Goal: Transaction & Acquisition: Book appointment/travel/reservation

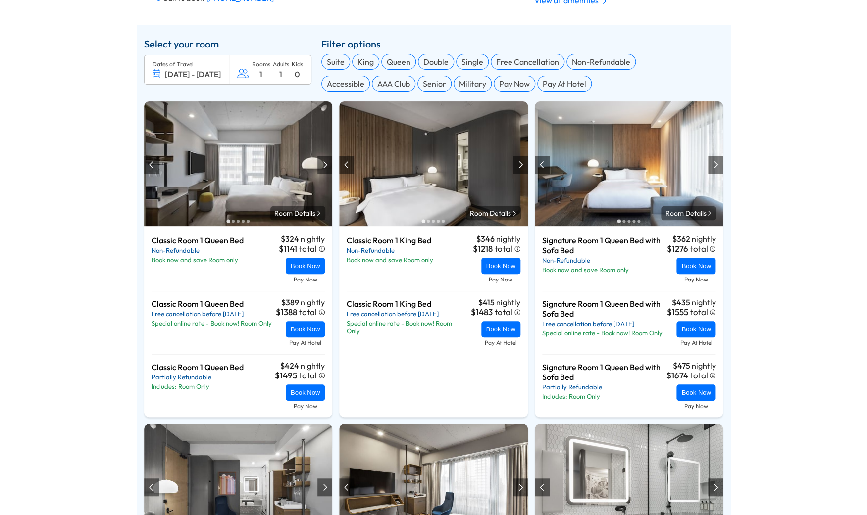
scroll to position [388, 0]
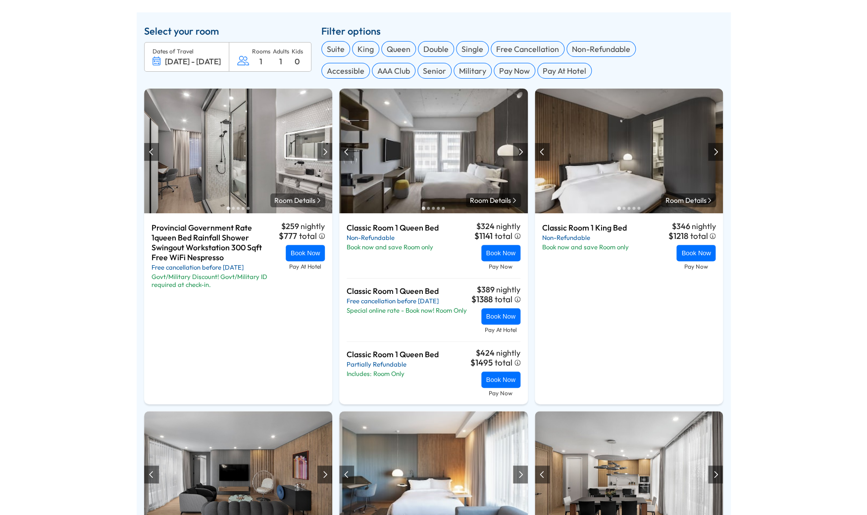
click at [323, 156] on div at bounding box center [324, 152] width 5 height 8
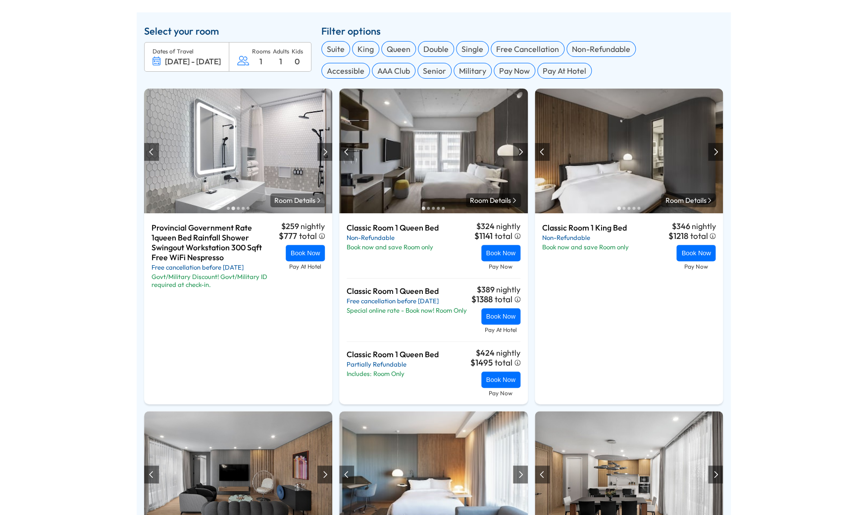
click at [323, 156] on div at bounding box center [324, 152] width 5 height 8
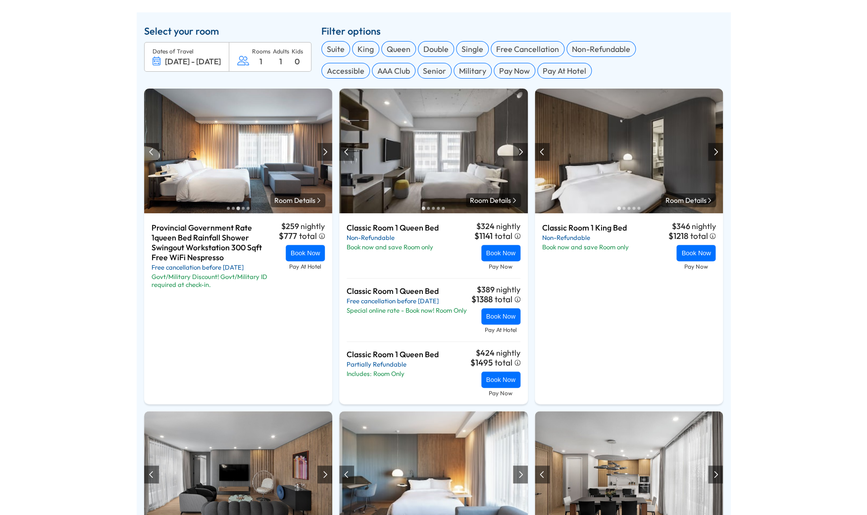
click at [323, 156] on div at bounding box center [324, 152] width 5 height 8
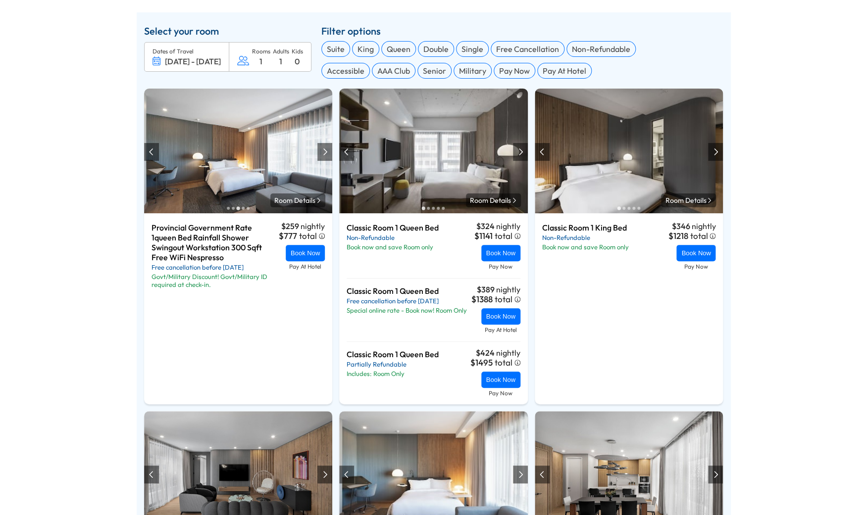
click at [323, 156] on div at bounding box center [324, 152] width 5 height 8
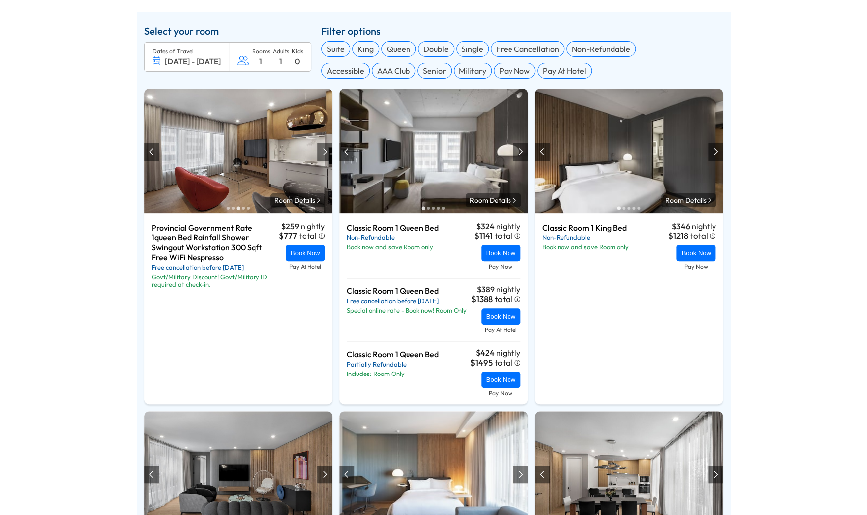
click at [323, 156] on div at bounding box center [324, 152] width 5 height 8
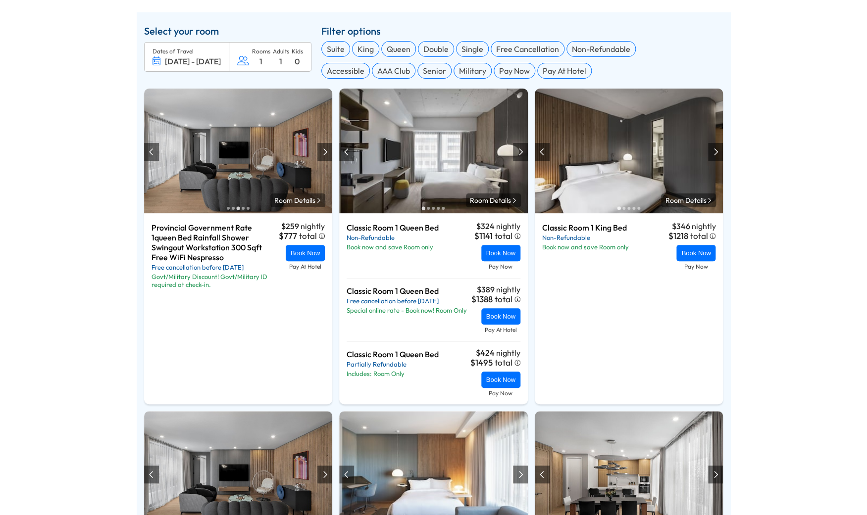
click at [323, 156] on div at bounding box center [324, 152] width 5 height 8
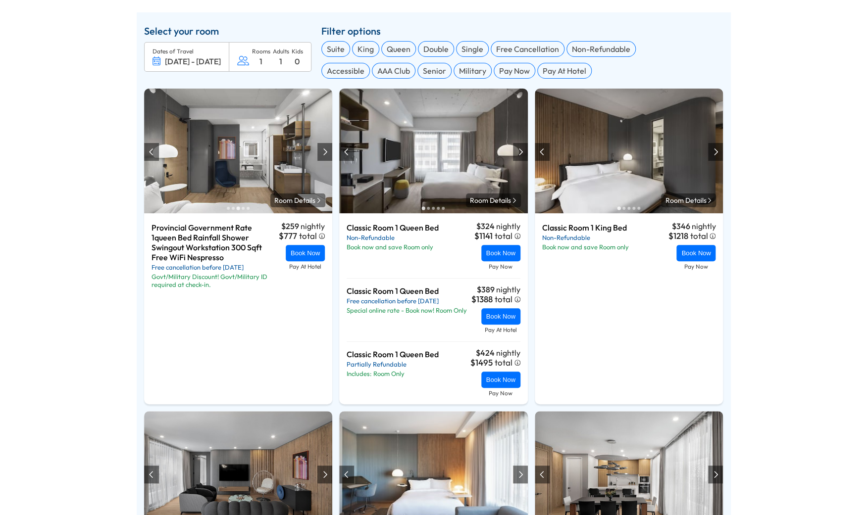
click at [323, 157] on div at bounding box center [324, 152] width 15 height 18
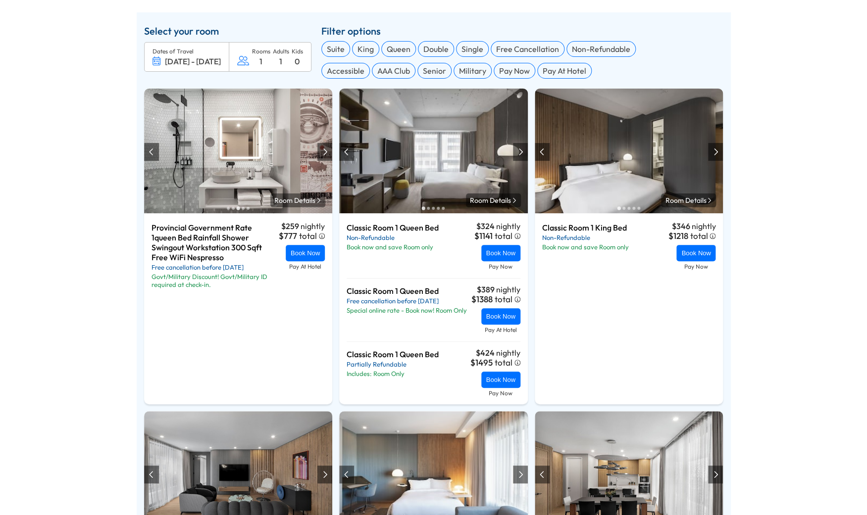
click at [323, 157] on div at bounding box center [324, 152] width 15 height 18
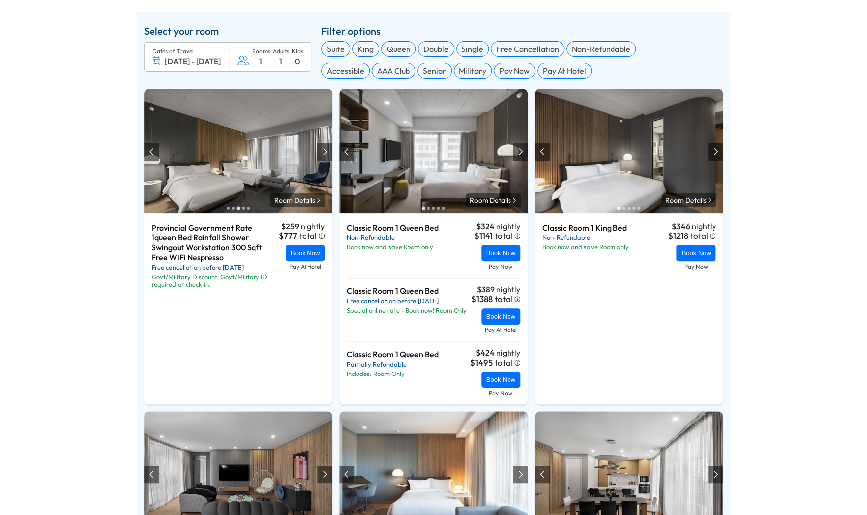
click at [323, 157] on div at bounding box center [324, 152] width 15 height 18
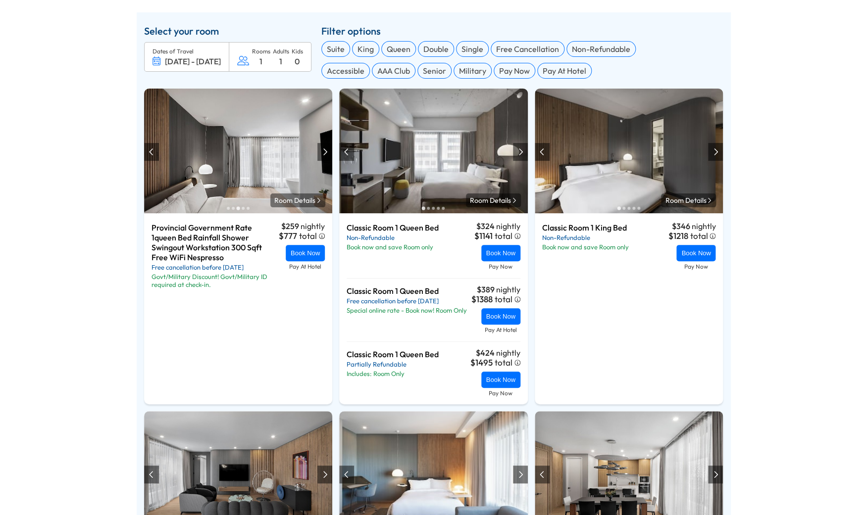
click at [323, 157] on div at bounding box center [324, 152] width 15 height 18
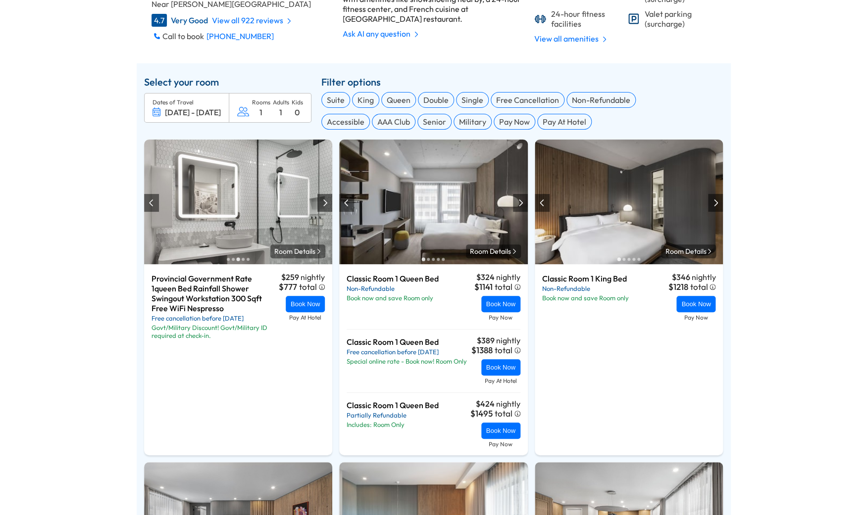
scroll to position [333, 0]
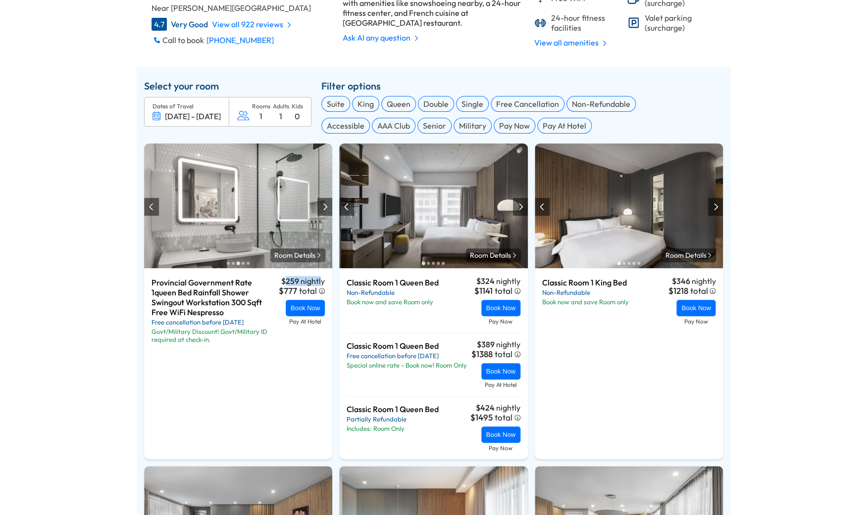
drag, startPoint x: 287, startPoint y: 289, endPoint x: 323, endPoint y: 286, distance: 36.2
click at [323, 285] on div "$259 nightly" at bounding box center [303, 281] width 44 height 7
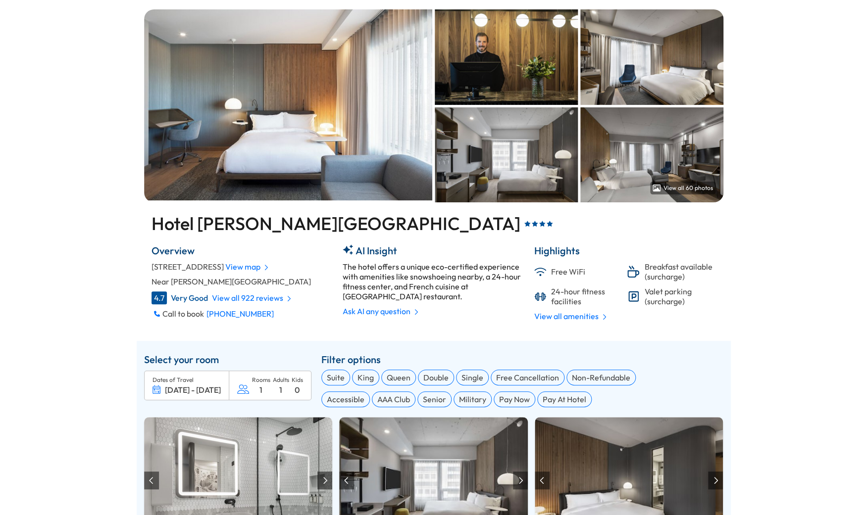
scroll to position [0, 0]
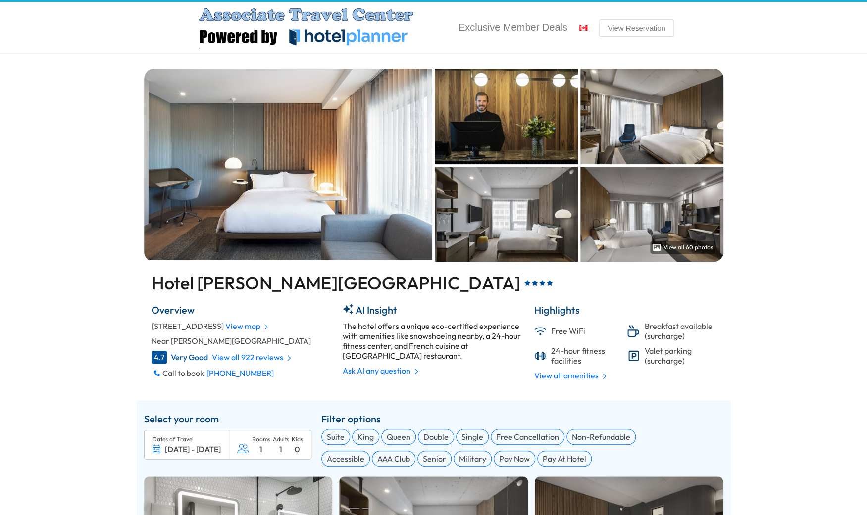
click at [318, 219] on img at bounding box center [288, 164] width 289 height 191
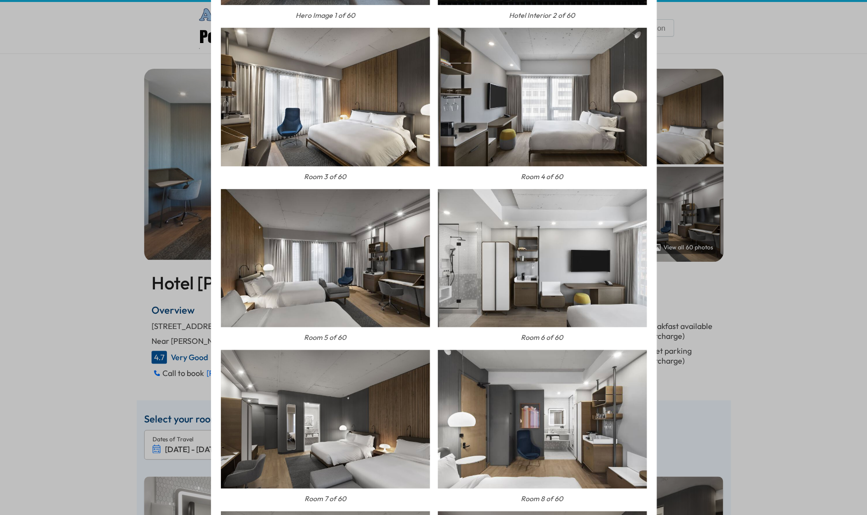
scroll to position [23, 0]
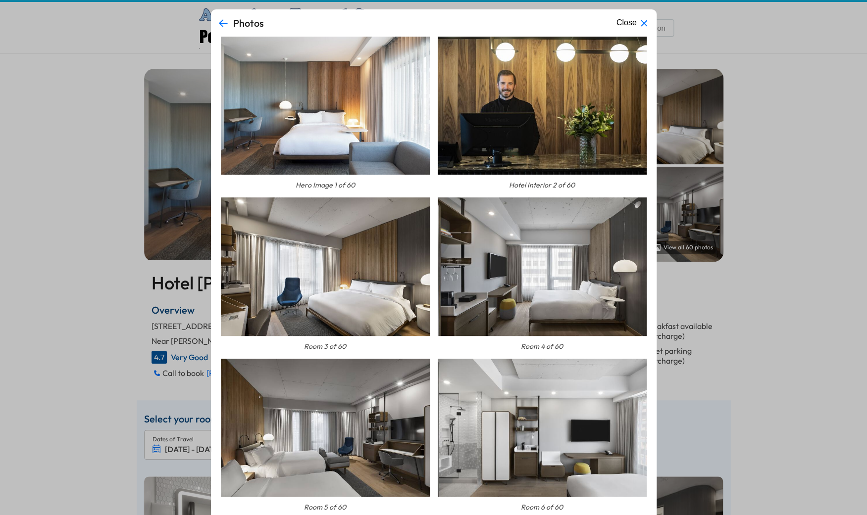
click at [68, 350] on div "Photos Close Hero Image 1 of 60 Hotel Interior 2 of 60 Room 3 of 60 Room 4 of 6…" at bounding box center [433, 257] width 867 height 515
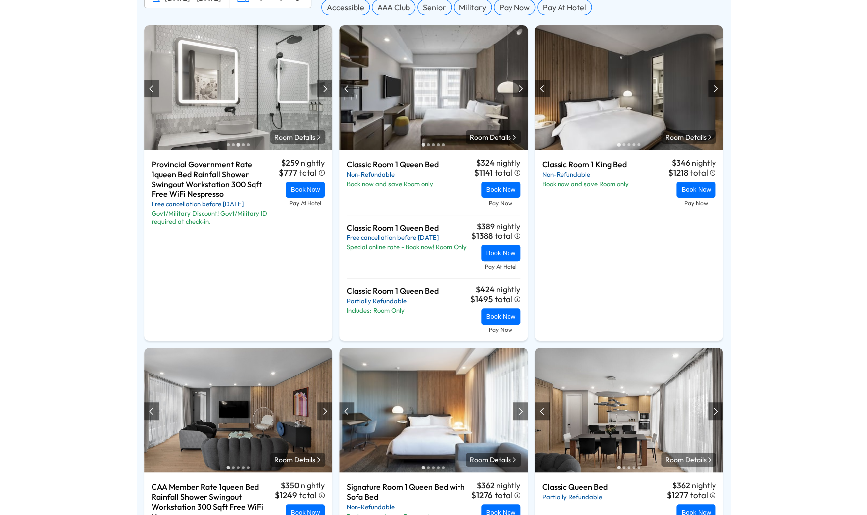
scroll to position [471, 0]
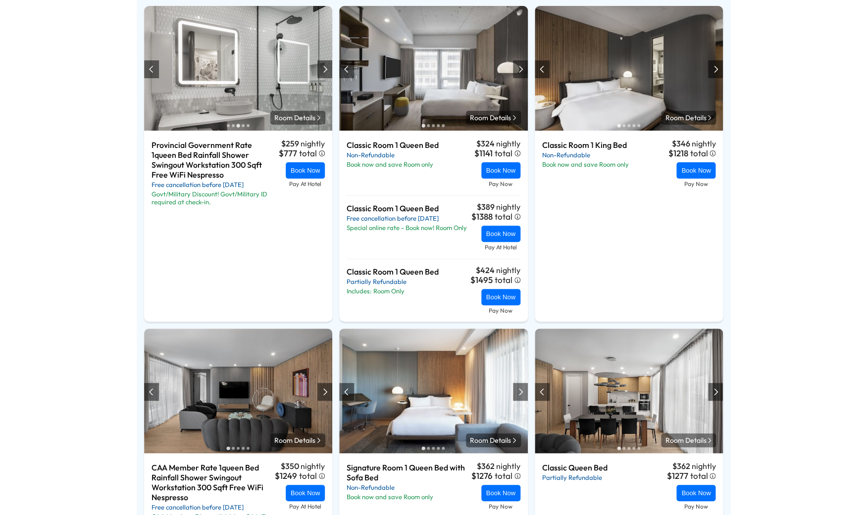
click at [520, 74] on div at bounding box center [520, 69] width 15 height 18
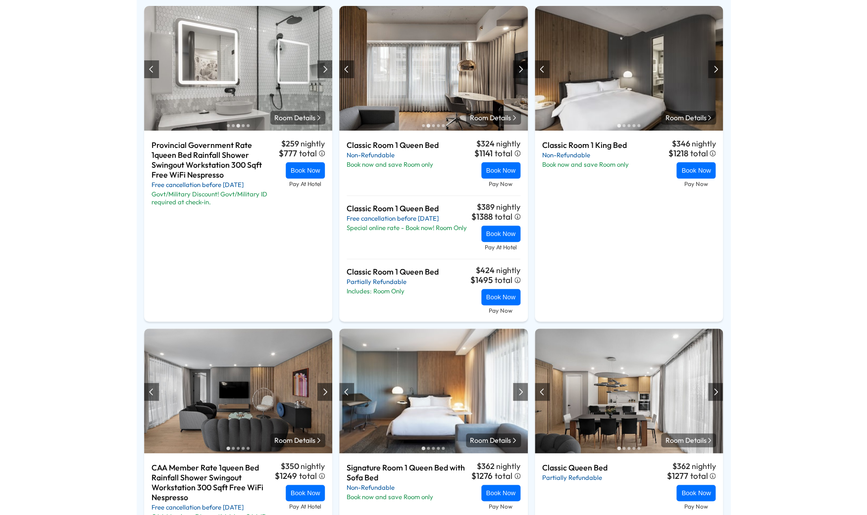
click at [520, 74] on div at bounding box center [520, 69] width 15 height 18
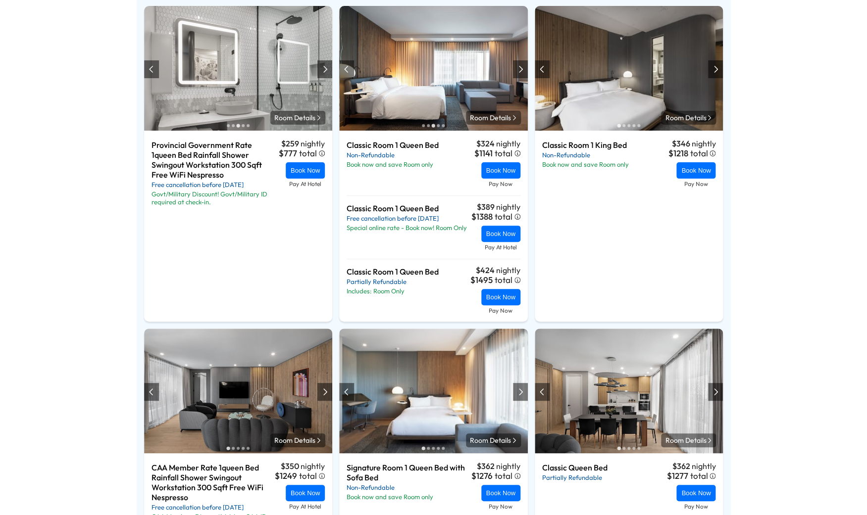
click at [520, 74] on div at bounding box center [520, 69] width 15 height 18
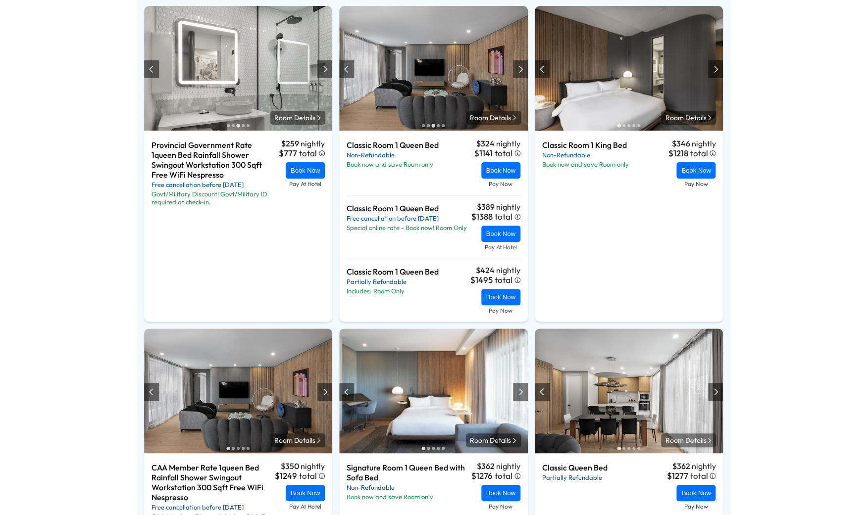
click at [520, 74] on div at bounding box center [520, 69] width 15 height 18
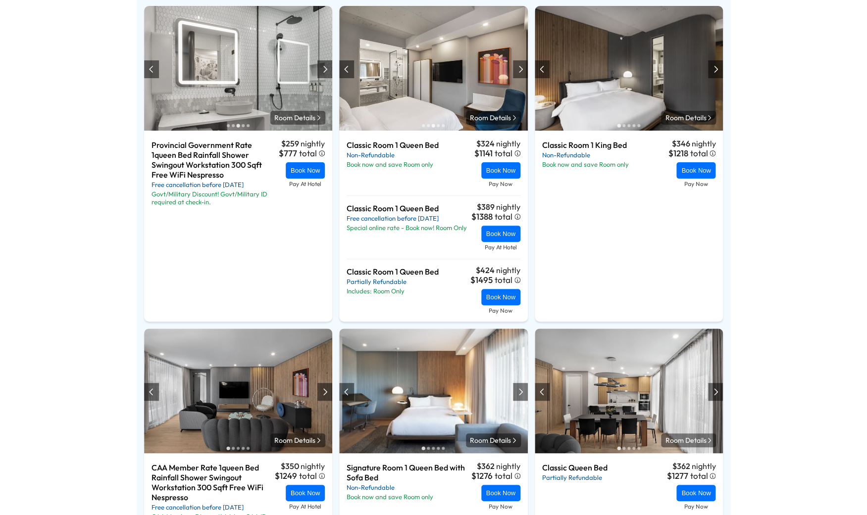
click at [323, 73] on div at bounding box center [324, 69] width 5 height 8
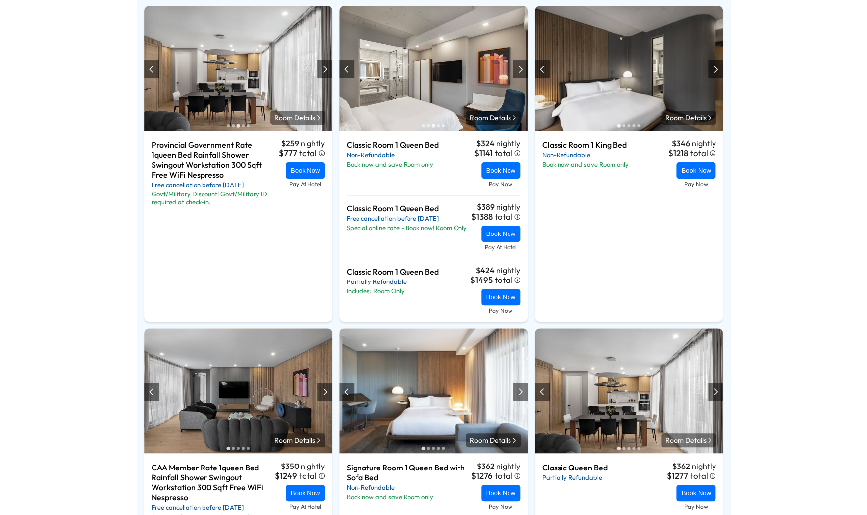
click at [323, 73] on div at bounding box center [324, 69] width 5 height 8
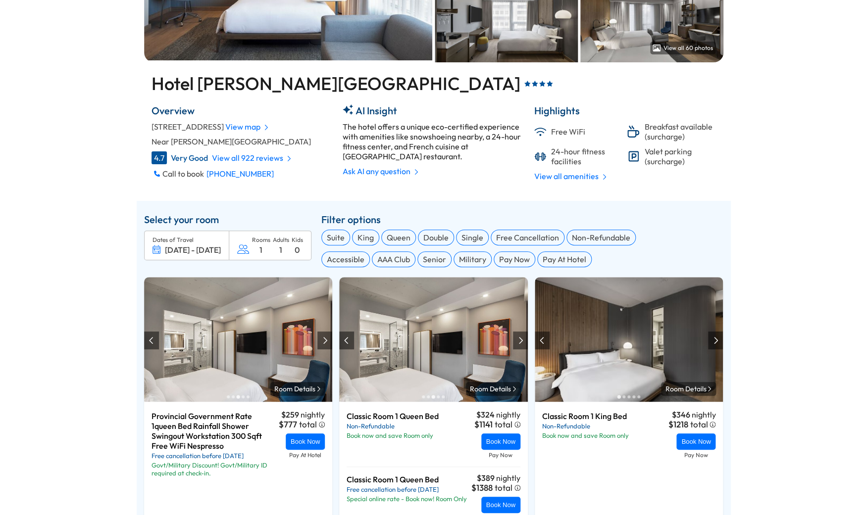
scroll to position [204, 0]
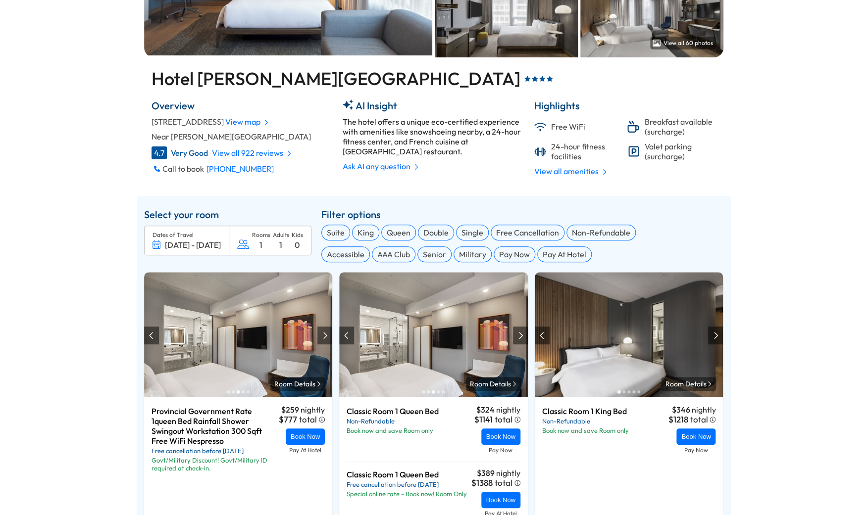
click at [206, 250] on span "[DATE]" at bounding box center [208, 245] width 25 height 10
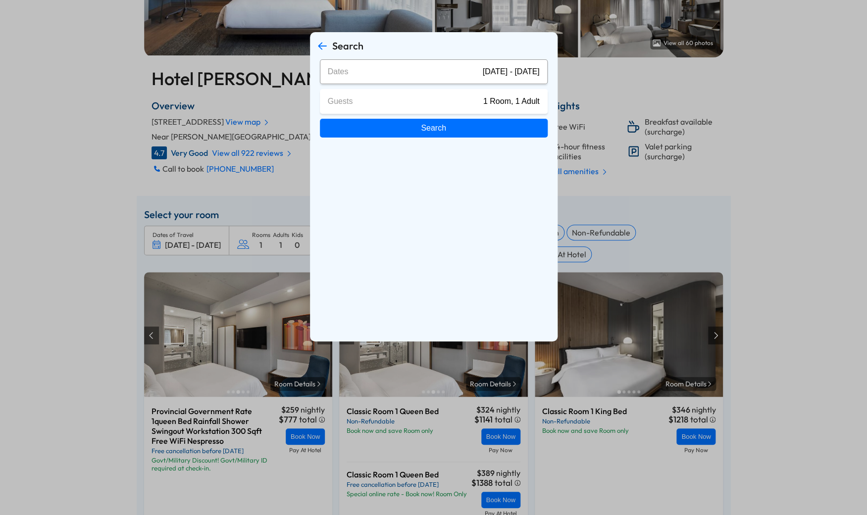
click at [498, 71] on span "[DATE] - [DATE]" at bounding box center [511, 71] width 57 height 9
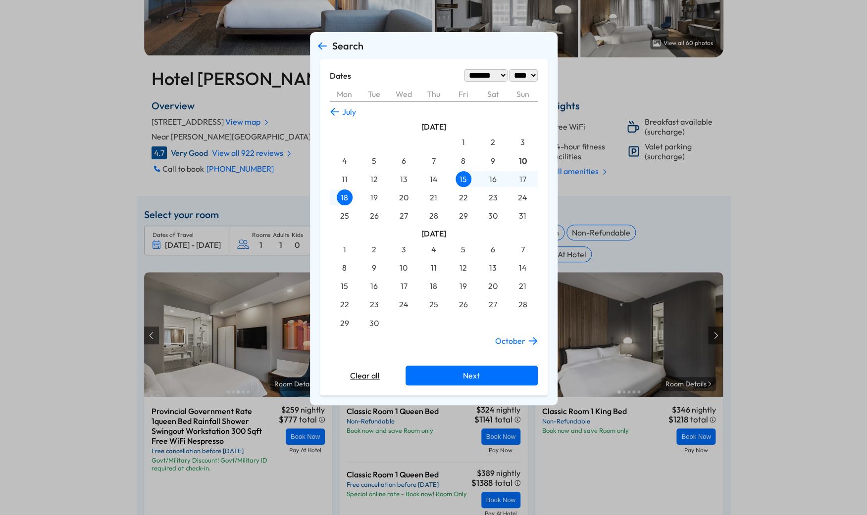
select select "*"
select select "****"
click at [614, 195] on div "Search Destination [GEOGRAPHIC_DATA], [GEOGRAPHIC_DATA] Dates [DATE] - [DATE] G…" at bounding box center [433, 257] width 867 height 515
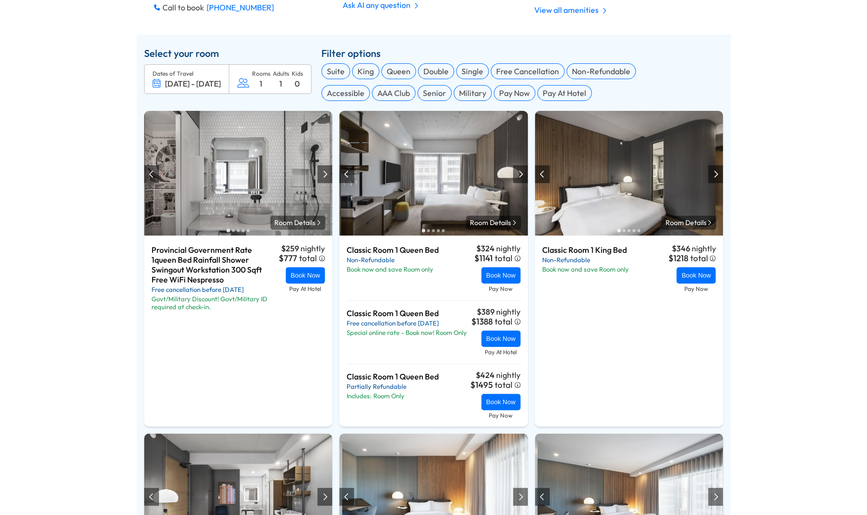
scroll to position [401, 0]
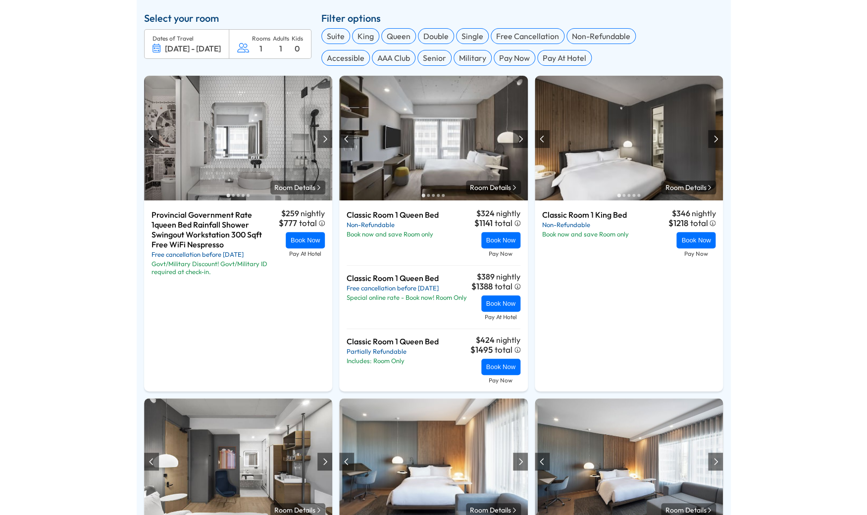
click at [331, 270] on div "Provincial Government Rate 1queen Bed Rainfall Shower Swingout Workstation 300 …" at bounding box center [238, 301] width 189 height 182
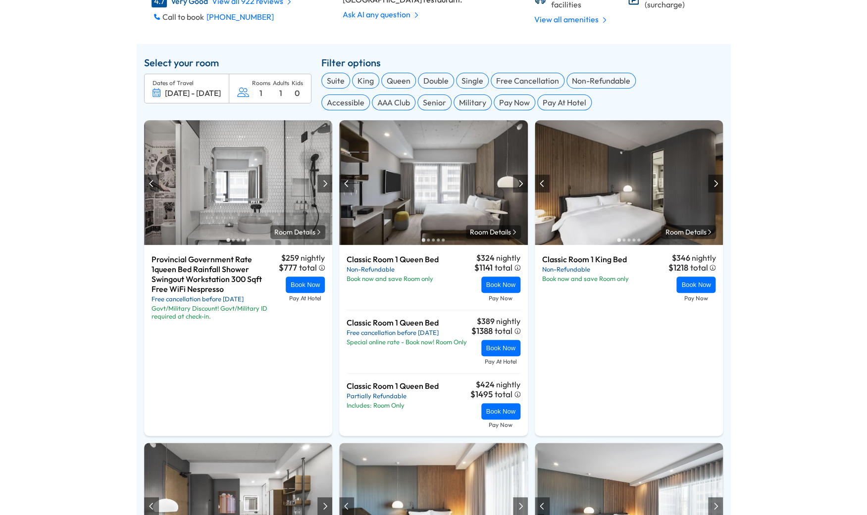
scroll to position [350, 0]
